Goal: Information Seeking & Learning: Learn about a topic

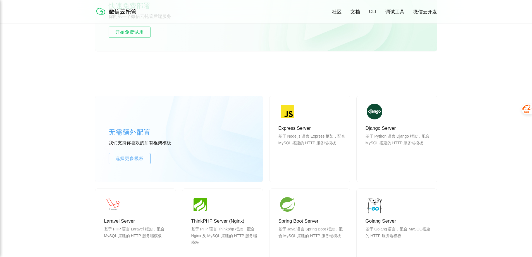
scroll to position [419, 0]
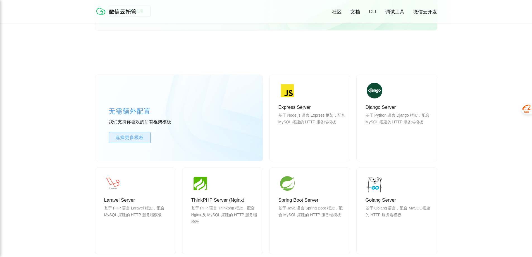
click at [132, 140] on span "选择更多模板" at bounding box center [129, 137] width 41 height 7
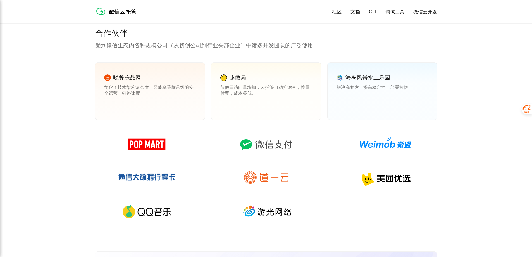
scroll to position [614, 0]
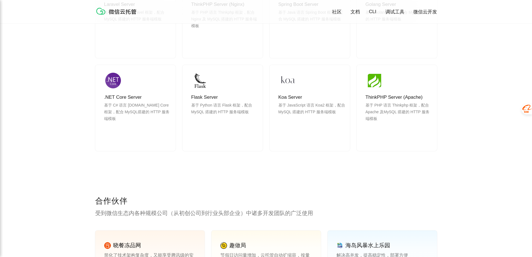
click at [356, 11] on link "文档" at bounding box center [354, 12] width 9 height 6
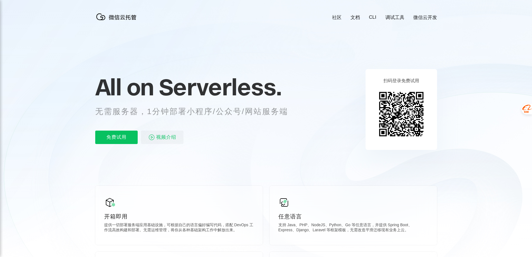
scroll to position [112, 0]
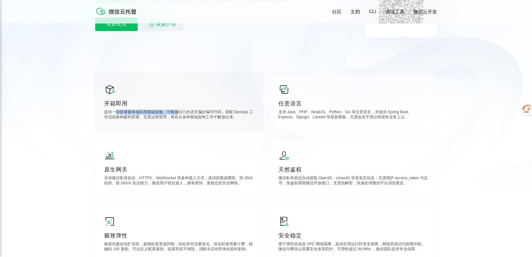
drag, startPoint x: 114, startPoint y: 110, endPoint x: 180, endPoint y: 110, distance: 65.3
click at [180, 110] on p "提供一切部署服务端应用基础设施，可根据自己的语言偏好编写代码，搭配 DevOps 工作流高效构建和部署。无需运维管理，将你从各种基础架构工作中解放出来。" at bounding box center [179, 114] width 150 height 11
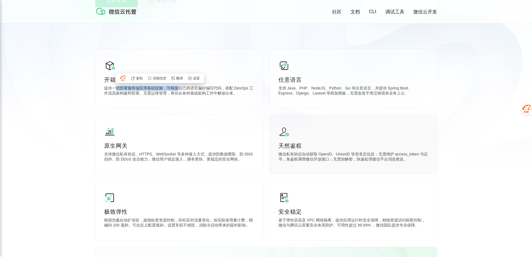
scroll to position [168, 0]
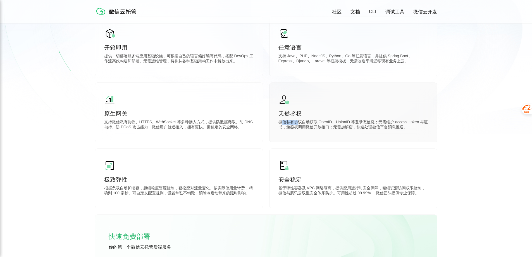
drag, startPoint x: 283, startPoint y: 122, endPoint x: 297, endPoint y: 121, distance: 14.0
click at [297, 121] on p "微信私有协议自动获取 OpenID、UnionID 等登录态信息；无需维护 access_token 与证书，免鉴权调用微信开放接口；无需加解密，快速处理微信…" at bounding box center [353, 125] width 150 height 11
click at [302, 123] on p "微信私有协议自动获取 OpenID、UnionID 等登录态信息；无需维护 access_token 与证书，免鉴权调用微信开放接口；无需加解密，快速处理微信…" at bounding box center [353, 125] width 150 height 11
click at [314, 122] on p "微信私有协议自动获取 OpenID、UnionID 等登录态信息；无需维护 access_token 与证书，免鉴权调用微信开放接口；无需加解密，快速处理微信…" at bounding box center [353, 125] width 150 height 11
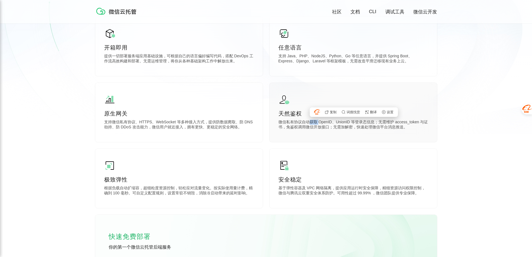
click at [318, 122] on p "微信私有协议自动获取 OpenID、UnionID 等登录态信息；无需维护 access_token 与证书，免鉴权调用微信开放接口；无需加解密，快速处理微信…" at bounding box center [353, 125] width 150 height 11
click at [334, 122] on p "微信私有协议自动获取 OpenID、UnionID 等登录态信息；无需维护 access_token 与证书，免鉴权调用微信开放接口；无需加解密，快速处理微信…" at bounding box center [353, 125] width 150 height 11
click at [352, 122] on p "微信私有协议自动获取 OpenID、UnionID 等登录态信息；无需维护 access_token 与证书，免鉴权调用微信开放接口；无需加解密，快速处理微信…" at bounding box center [353, 125] width 150 height 11
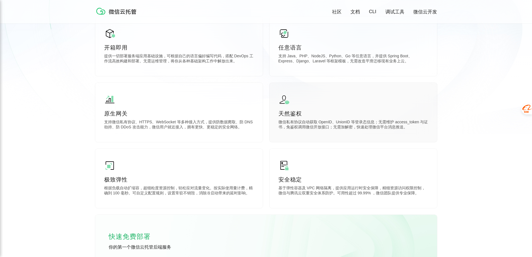
click at [362, 123] on p "微信私有协议自动获取 OpenID、UnionID 等登录态信息；无需维护 access_token 与证书，免鉴权调用微信开放接口；无需加解密，快速处理微信…" at bounding box center [353, 125] width 150 height 11
drag, startPoint x: 378, startPoint y: 123, endPoint x: 393, endPoint y: 122, distance: 14.8
click at [393, 122] on p "微信私有协议自动获取 OpenID、UnionID 等登录态信息；无需维护 access_token 与证书，免鉴权调用微信开放接口；无需加解密，快速处理微信…" at bounding box center [353, 125] width 150 height 11
click at [407, 121] on p "微信私有协议自动获取 OpenID、UnionID 等登录态信息；无需维护 access_token 与证书，免鉴权调用微信开放接口；无需加解密，快速处理微信…" at bounding box center [353, 125] width 150 height 11
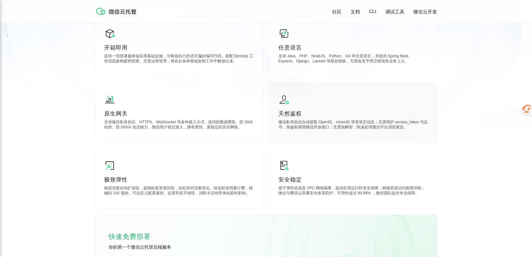
click at [286, 128] on p "微信私有协议自动获取 OpenID、UnionID 等登录态信息；无需维护 access_token 与证书，免鉴权调用微信开放接口；无需加解密，快速处理微信…" at bounding box center [353, 125] width 150 height 11
drag, startPoint x: 287, startPoint y: 128, endPoint x: 297, endPoint y: 128, distance: 9.5
click at [297, 128] on p "微信私有协议自动获取 OpenID、UnionID 等登录态信息；无需维护 access_token 与证书，免鉴权调用微信开放接口；无需加解密，快速处理微信…" at bounding box center [353, 125] width 150 height 11
click at [308, 127] on p "微信私有协议自动获取 OpenID、UnionID 等登录态信息；无需维护 access_token 与证书，免鉴权调用微信开放接口；无需加解密，快速处理微信…" at bounding box center [353, 125] width 150 height 11
drag, startPoint x: 337, startPoint y: 128, endPoint x: 356, endPoint y: 128, distance: 19.6
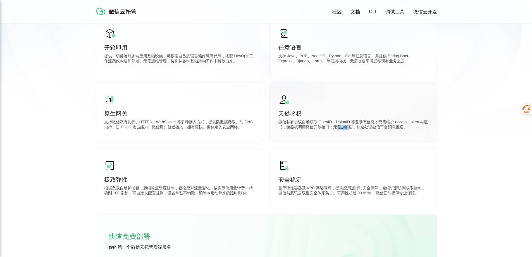
click at [351, 128] on p "微信私有协议自动获取 OpenID、UnionID 等登录态信息；无需维护 access_token 与证书，免鉴权调用微信开放接口；无需加解密，快速处理微信…" at bounding box center [353, 125] width 150 height 11
click at [391, 133] on div "天然鉴权 微信私有协议自动获取 OpenID、UnionID 等登录态信息；无需维护 access_token 与证书，免鉴权调用微信开放接口；无需加解密，快…" at bounding box center [353, 112] width 168 height 59
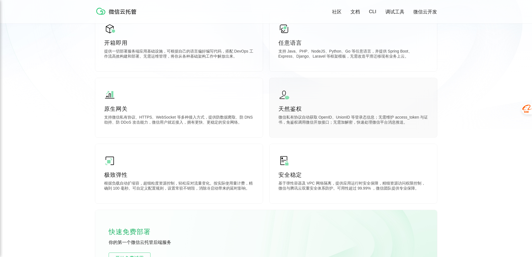
scroll to position [195, 0]
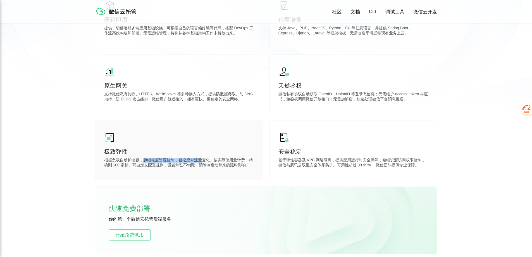
drag, startPoint x: 141, startPoint y: 159, endPoint x: 203, endPoint y: 158, distance: 62.0
click at [203, 158] on p "根据负载自动扩缩容，超细粒度资源控制，轻松应对流量变化。按实际使用量计费，精确到 100 毫秒。可自定义配置规则，设置常驻不销毁，消除冷启动带来的延时影响。" at bounding box center [179, 163] width 150 height 11
drag, startPoint x: 274, startPoint y: 156, endPoint x: 298, endPoint y: 156, distance: 24.0
click at [297, 156] on div "安全稳定 基于弹性容器及 VPC 网络隔离，提供应用运行时安全保障，精细资源访问权限控制，微信与腾讯云双重安全体系防护。可用性超过 99.99% ，微信团队提…" at bounding box center [353, 150] width 168 height 59
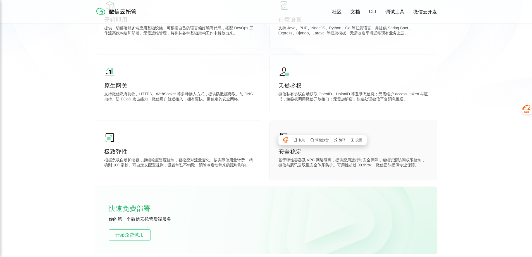
click at [314, 159] on p "基于弹性容器及 VPC 网络隔离，提供应用运行时安全保障，精细资源访问权限控制，微信与腾讯云双重安全体系防护。可用性超过 99.99% ，微信团队提供专业保障。" at bounding box center [353, 163] width 150 height 11
click at [320, 164] on p "基于弹性容器及 VPC 网络隔离，提供应用运行时安全保障，精细资源访问权限控制，微信与腾讯云双重安全体系防护。可用性超过 99.99% ，微信团队提供专业保障。" at bounding box center [353, 163] width 150 height 11
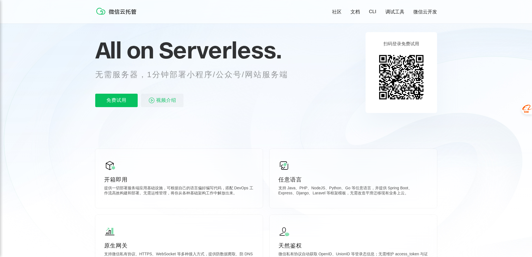
scroll to position [0, 0]
